Goal: Browse casually

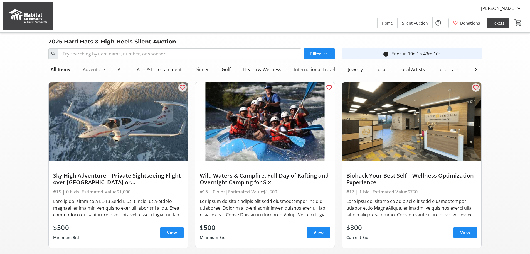
click at [93, 71] on div "Adventure" at bounding box center [94, 69] width 26 height 11
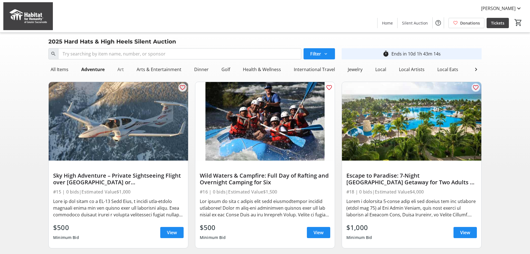
click at [124, 73] on div "Art" at bounding box center [120, 69] width 11 height 11
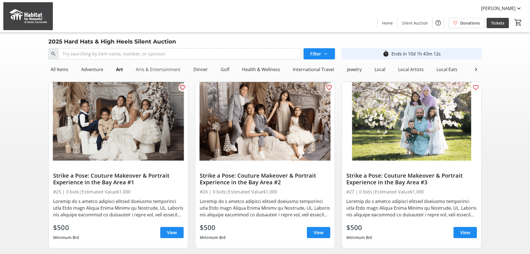
click at [156, 70] on div "Arts & Entertainment" at bounding box center [158, 69] width 49 height 11
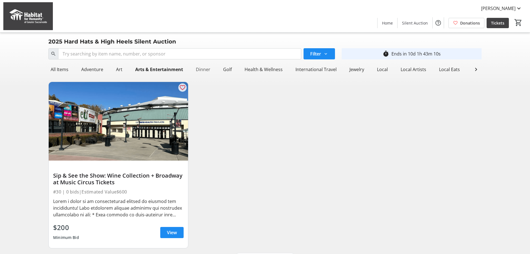
click at [198, 67] on div "Dinner" at bounding box center [203, 69] width 19 height 11
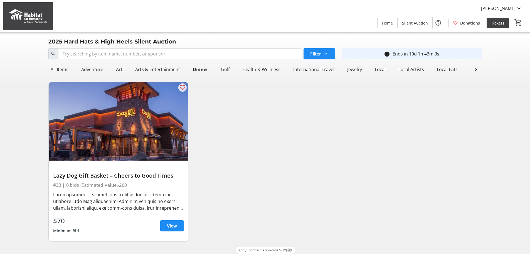
click at [221, 71] on div "Golf" at bounding box center [225, 69] width 13 height 11
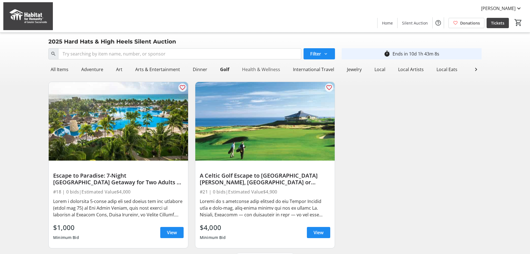
click at [245, 68] on div "Health & Wellness" at bounding box center [261, 69] width 43 height 11
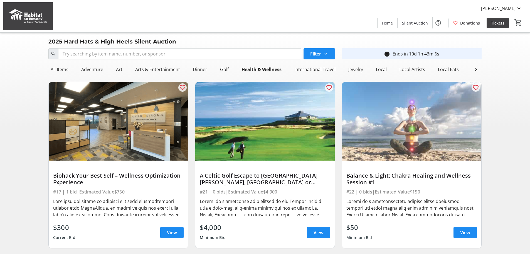
click at [359, 69] on div "Jewelry" at bounding box center [355, 69] width 19 height 11
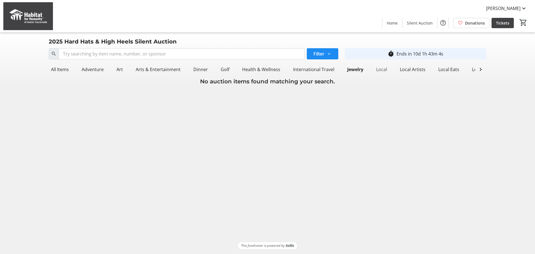
click at [376, 70] on div "Local" at bounding box center [381, 69] width 15 height 11
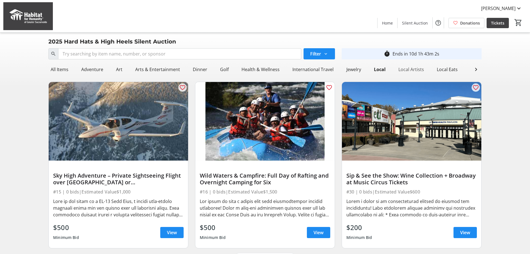
click at [416, 68] on div "Local Artists" at bounding box center [412, 69] width 30 height 11
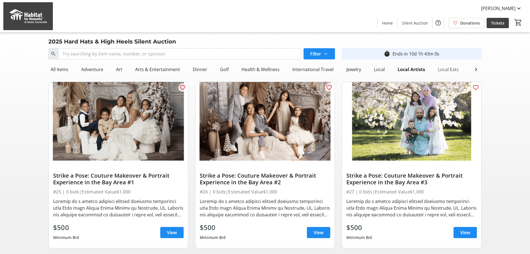
click at [438, 68] on div "Local Eats" at bounding box center [448, 69] width 25 height 11
